Goal: Navigation & Orientation: Find specific page/section

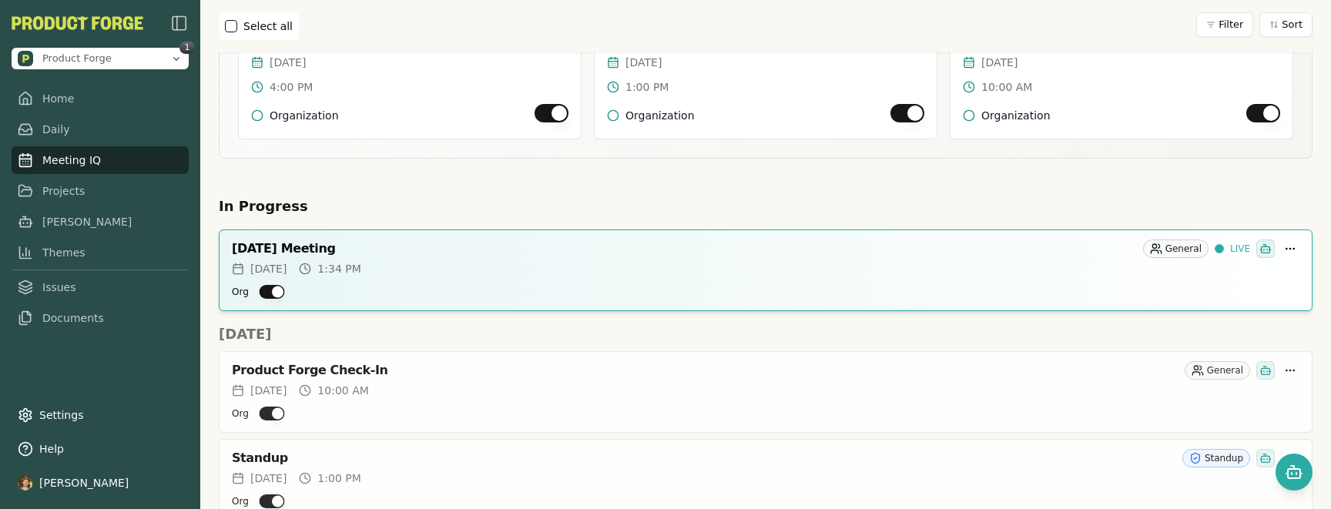
scroll to position [325, 0]
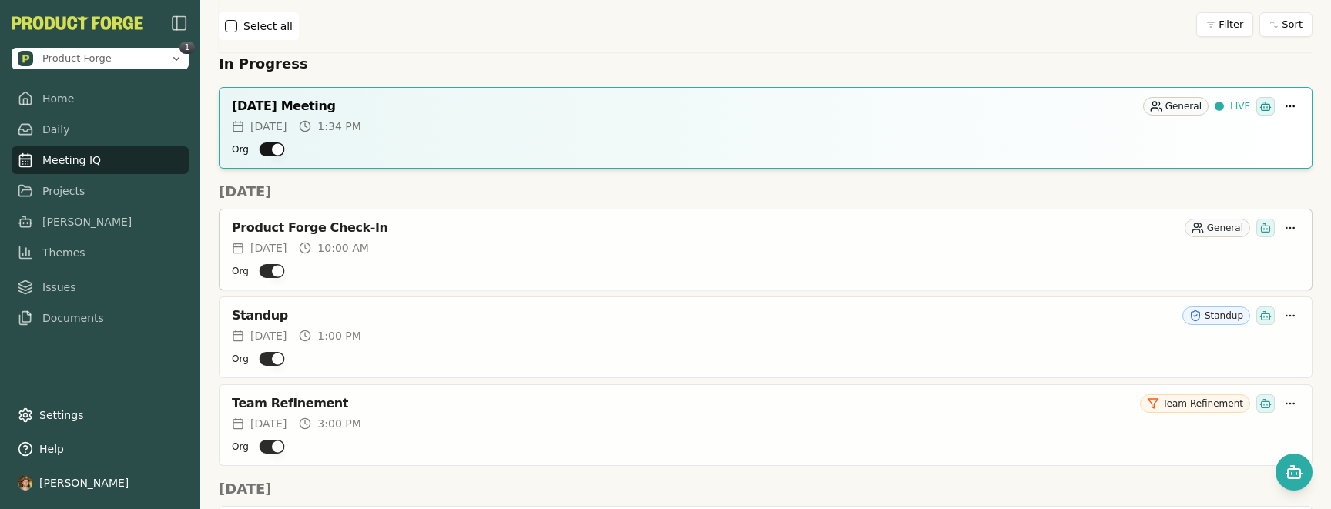
click at [328, 231] on div "Product Forge Check-In" at bounding box center [705, 227] width 946 height 15
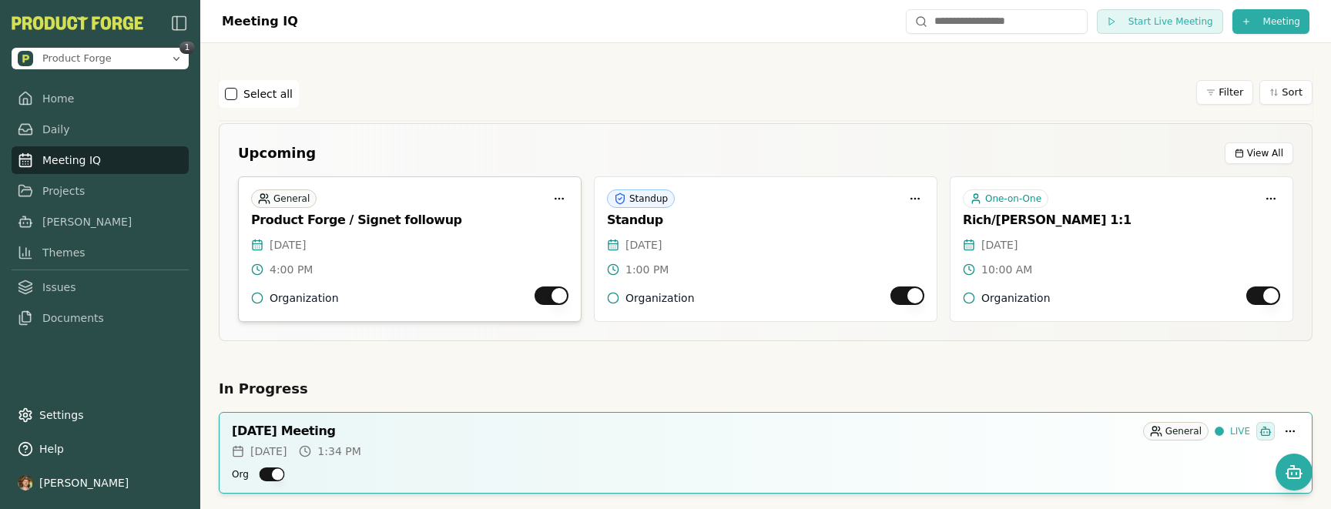
click at [313, 229] on div "General Product Forge / Signet followup" at bounding box center [410, 207] width 342 height 60
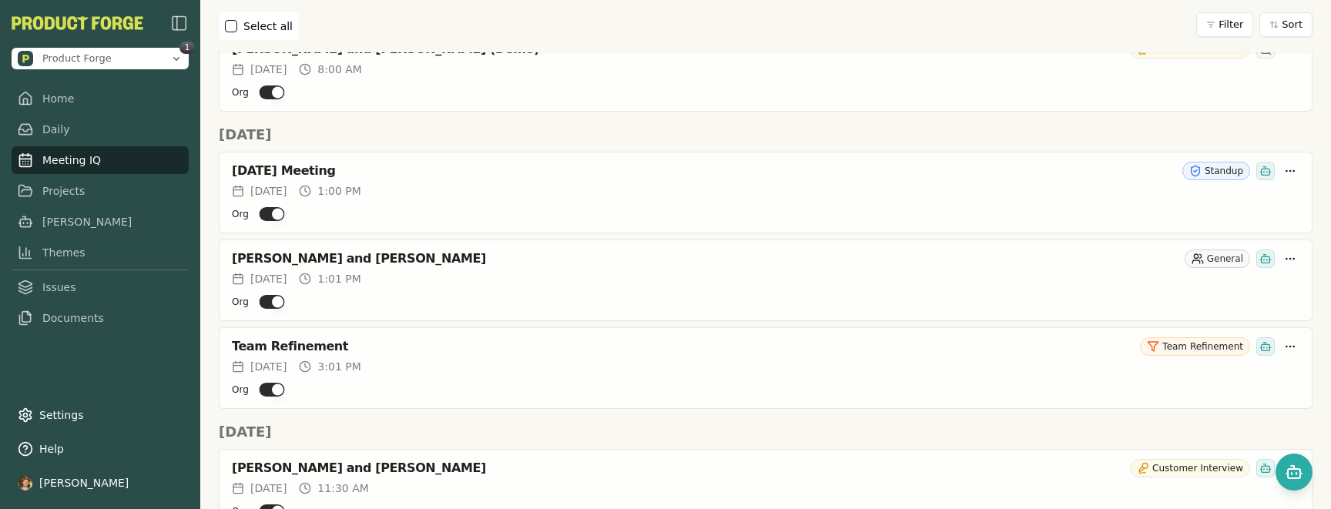
scroll to position [1157, 0]
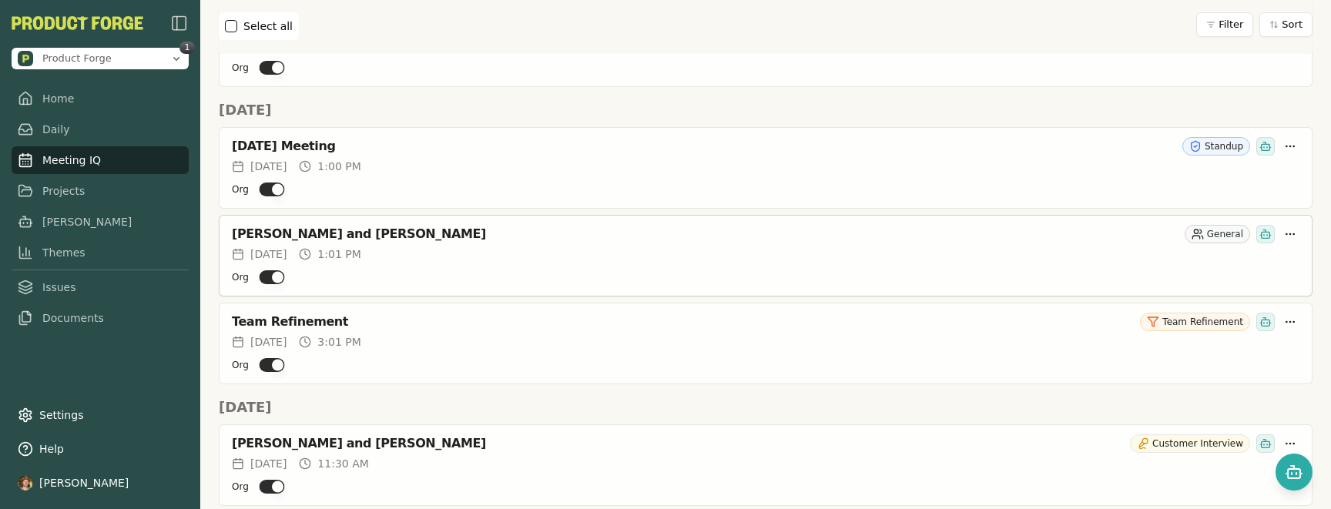
click at [323, 237] on div "[PERSON_NAME] and [PERSON_NAME]" at bounding box center [705, 233] width 946 height 15
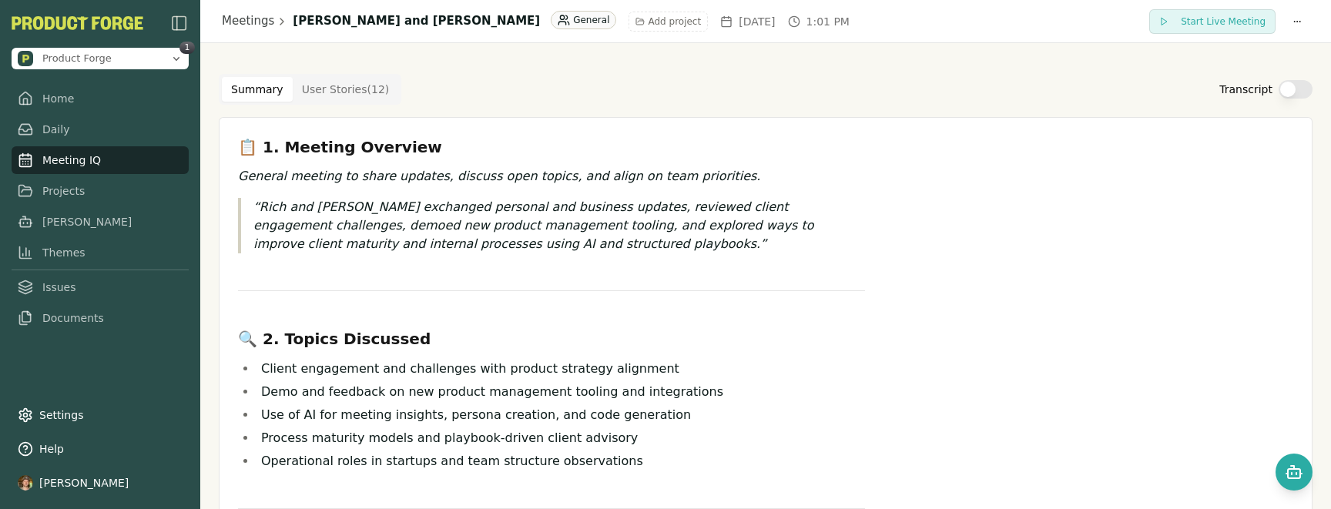
click at [359, 86] on Story "User Stories ( 12 )" at bounding box center [346, 89] width 106 height 25
click at [243, 89] on button "Summary" at bounding box center [257, 89] width 71 height 25
click at [352, 99] on Story "User Stories ( 12 )" at bounding box center [346, 89] width 106 height 25
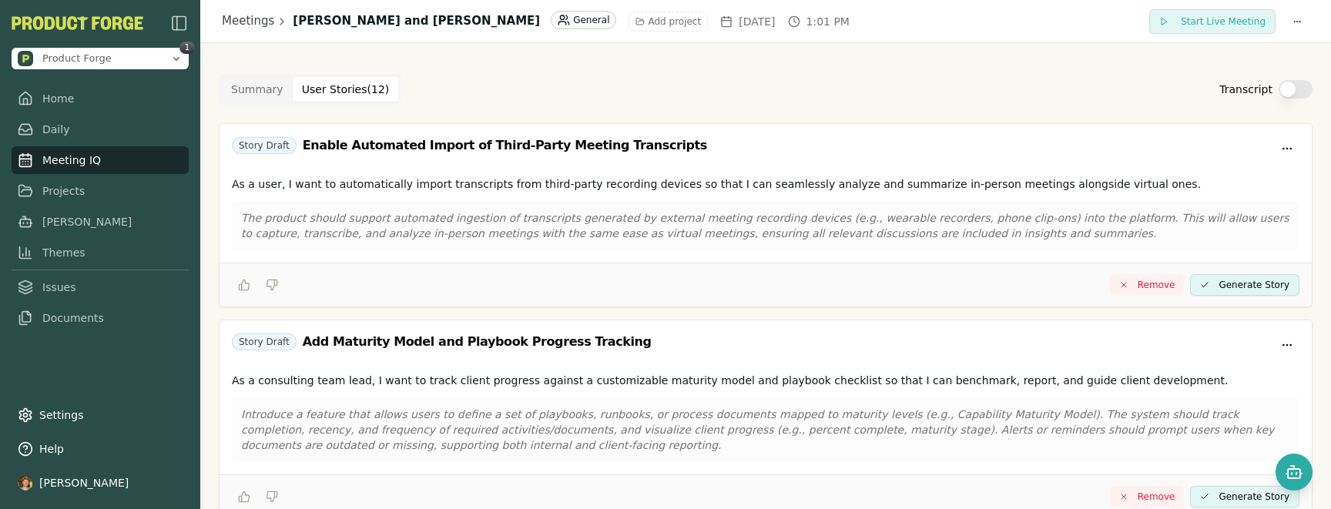
click at [262, 86] on button "Summary" at bounding box center [257, 89] width 71 height 25
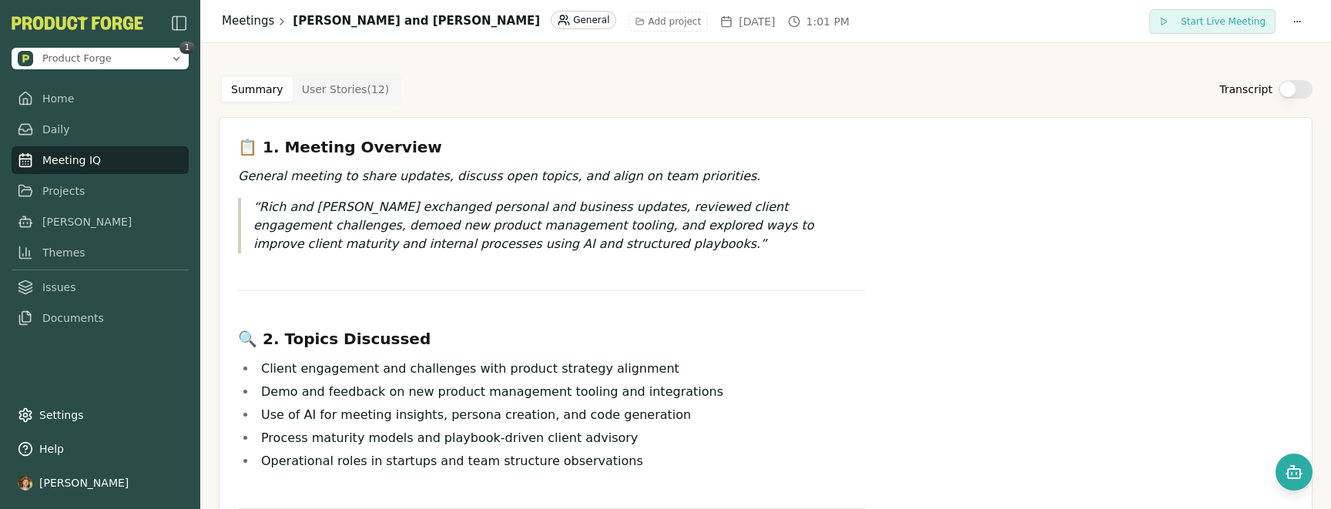
click at [254, 28] on link "Meetings" at bounding box center [248, 21] width 52 height 18
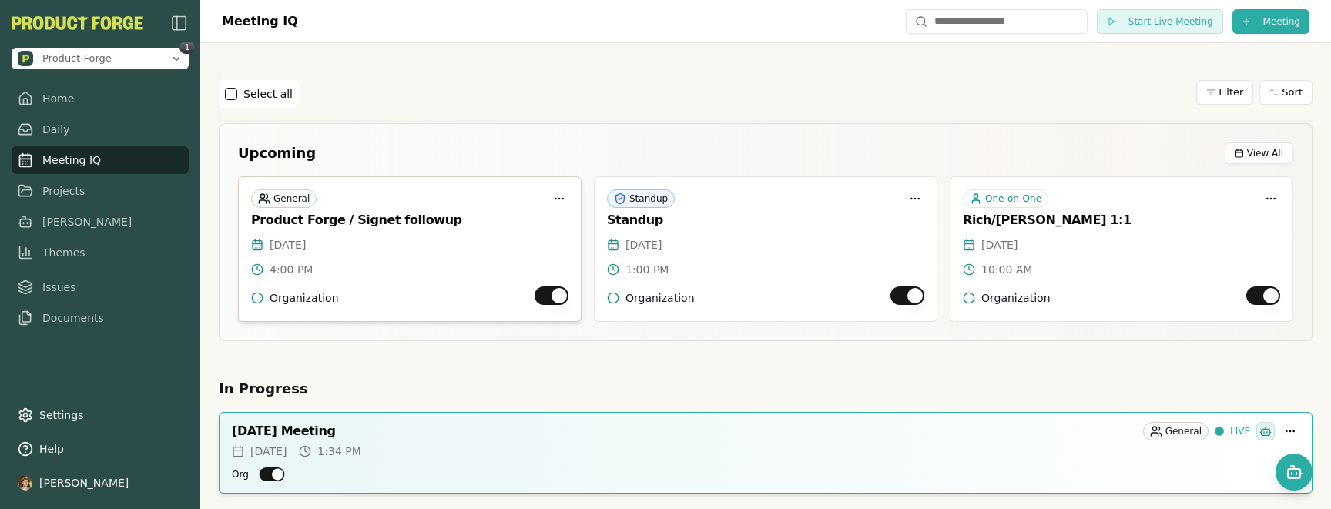
scroll to position [571, 0]
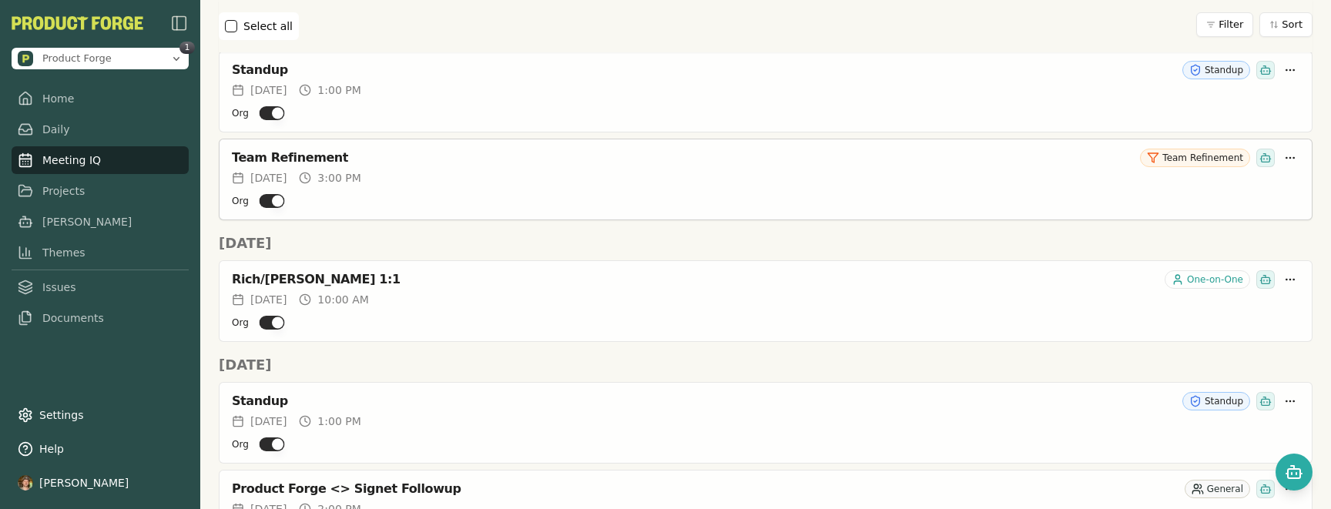
click at [273, 147] on div "Team Refinement Team Refinement" at bounding box center [765, 154] width 1092 height 31
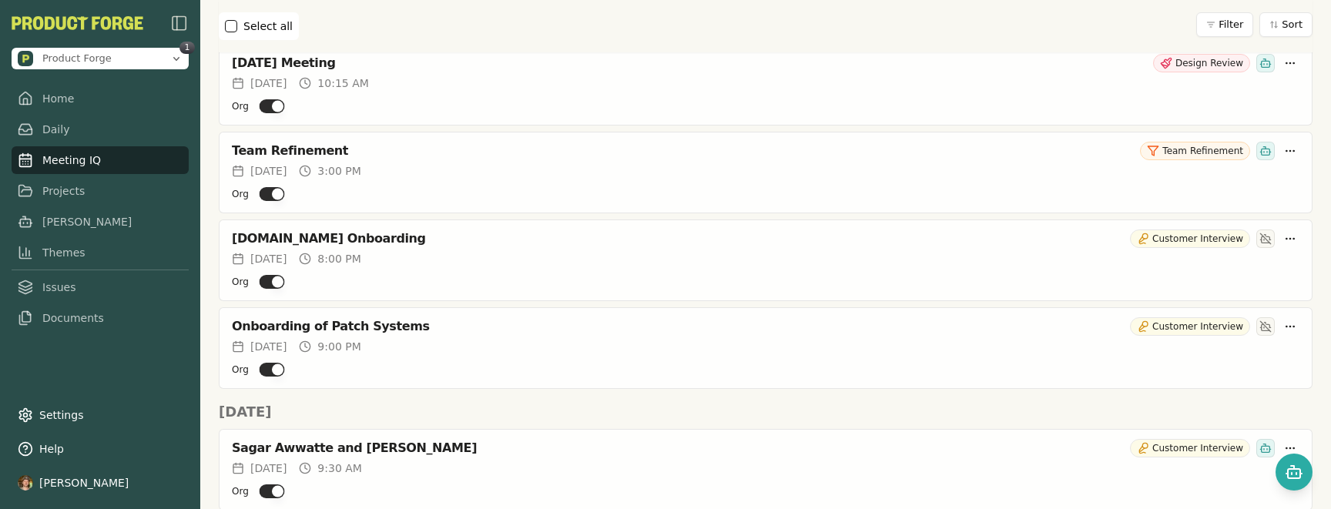
scroll to position [2445, 0]
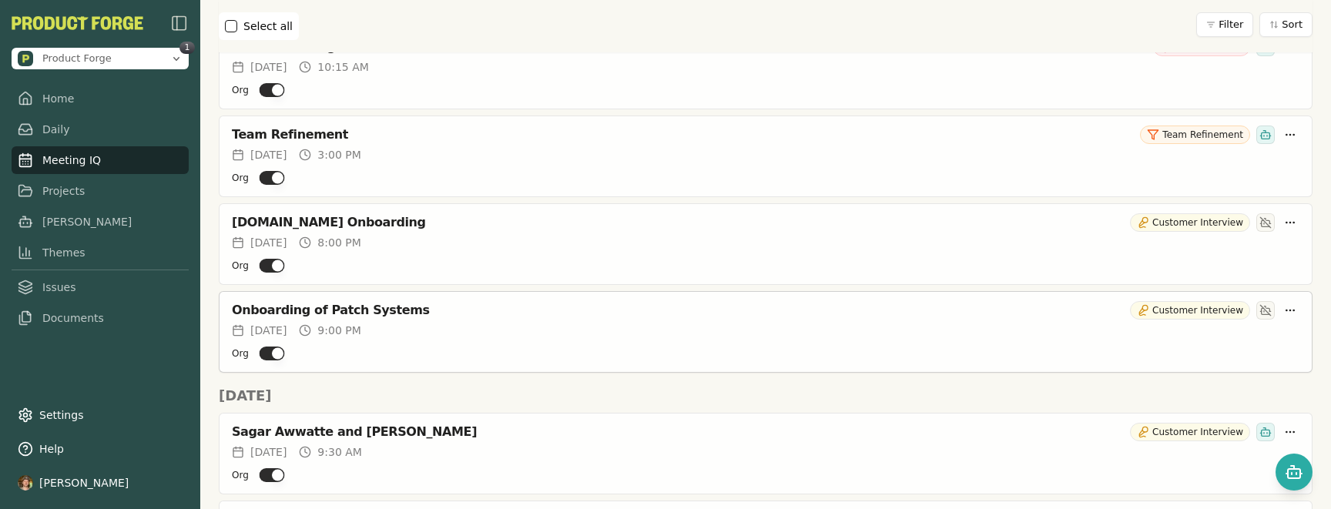
click at [329, 312] on div "Onboarding of Patch Systems" at bounding box center [678, 310] width 892 height 15
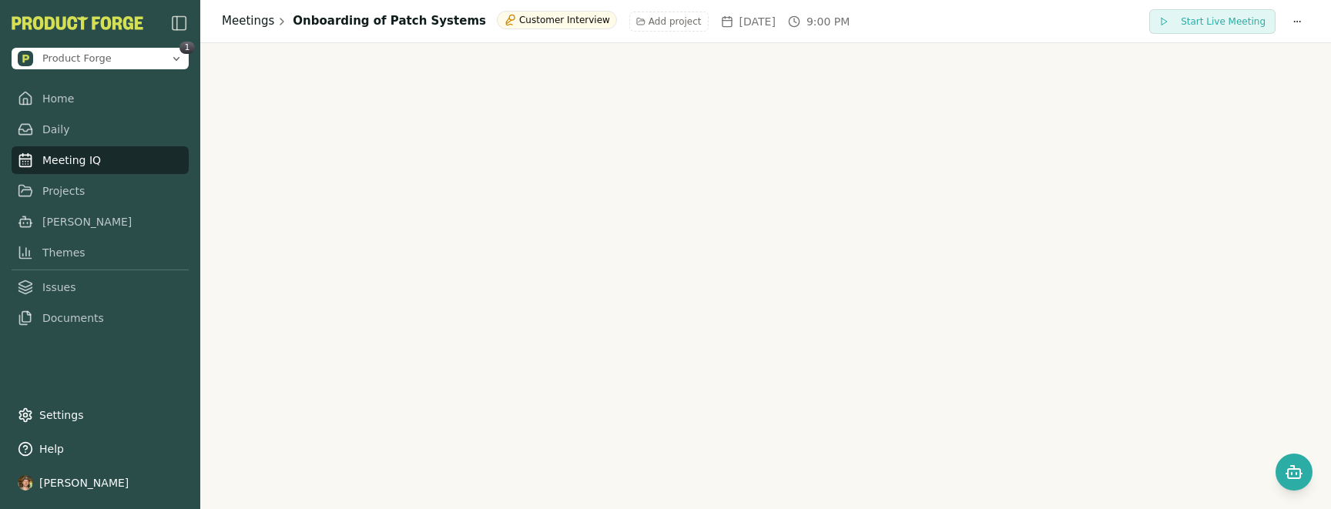
click at [259, 27] on link "Meetings" at bounding box center [248, 21] width 52 height 18
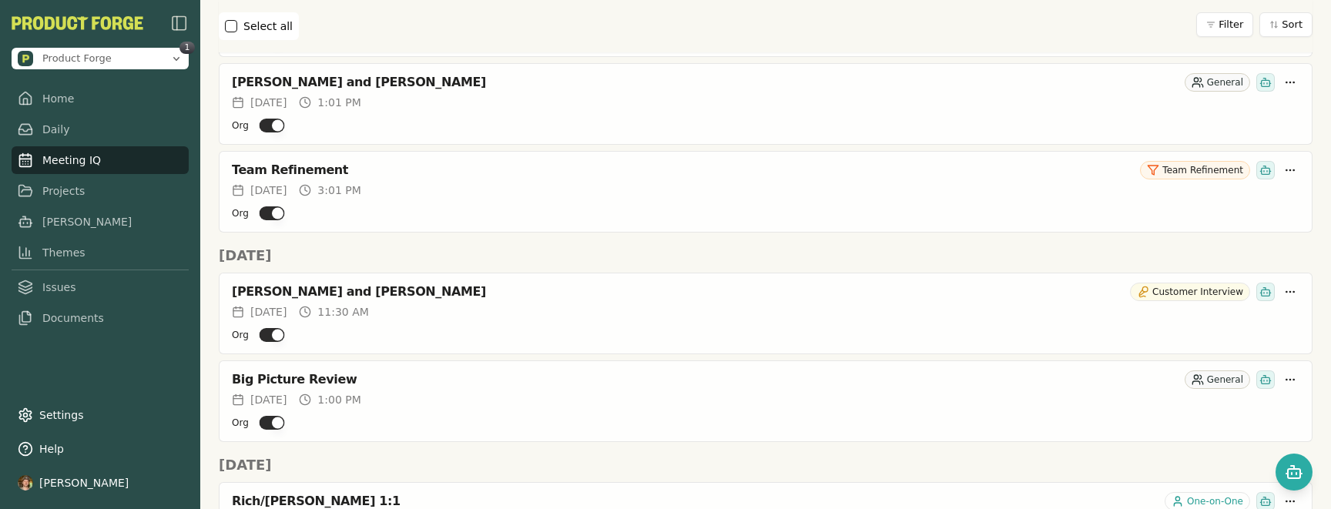
scroll to position [1309, 0]
click at [340, 290] on div "[PERSON_NAME] and [PERSON_NAME]" at bounding box center [678, 290] width 892 height 15
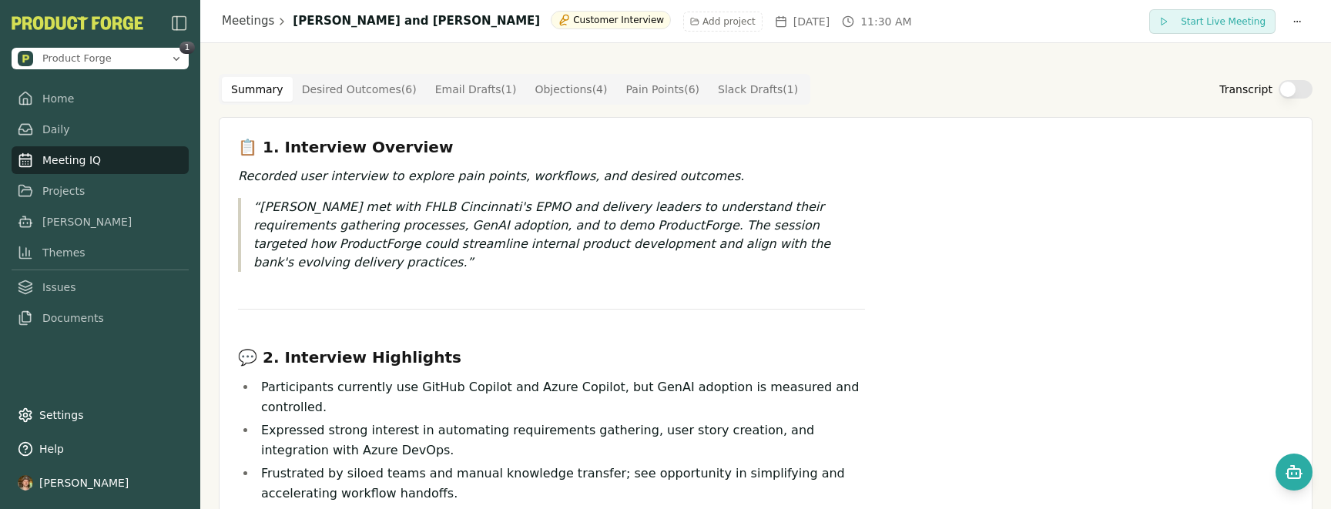
click at [465, 77] on Draft "Email Drafts ( 1 )" at bounding box center [476, 89] width 100 height 25
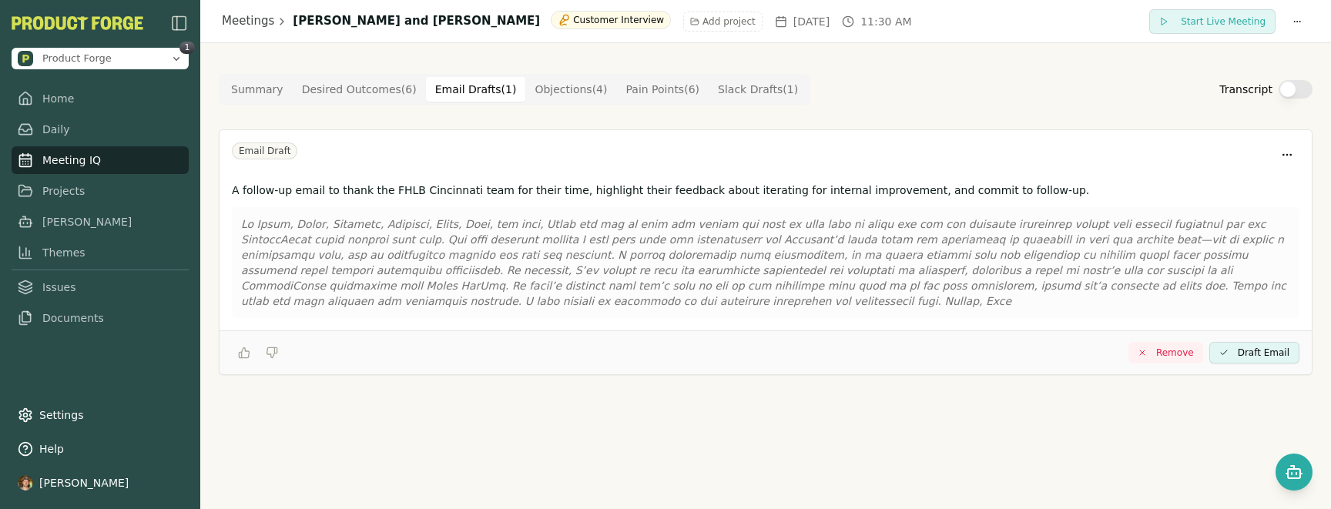
click at [356, 90] on Outcome "Desired Outcomes ( 6 )" at bounding box center [359, 89] width 133 height 25
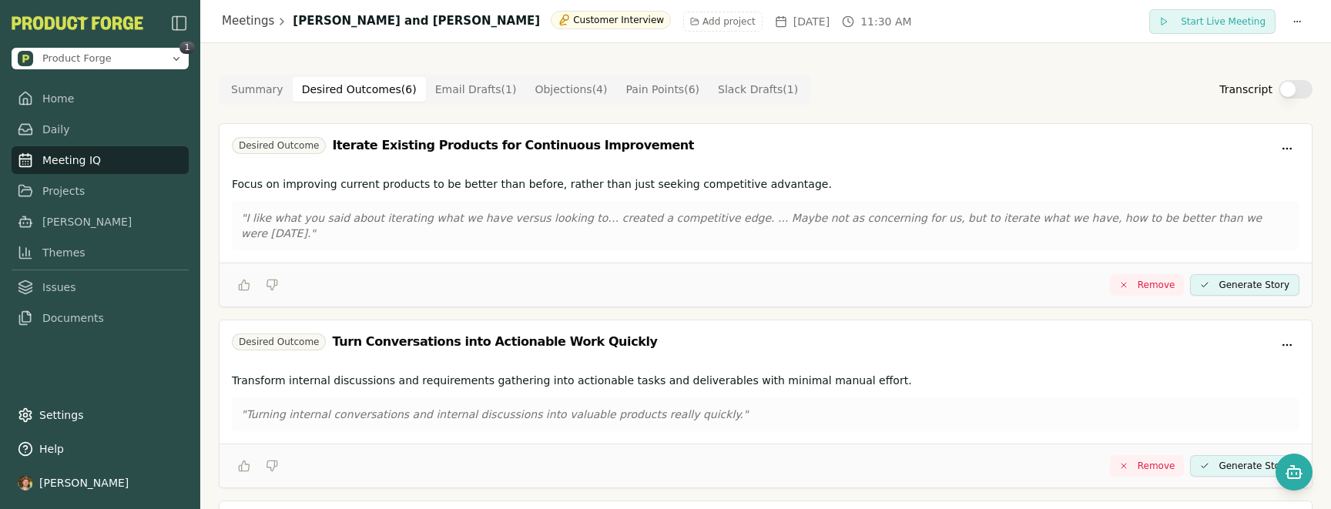
click at [646, 98] on Point "Pain Points ( 6 )" at bounding box center [663, 89] width 92 height 25
